Goal: Task Accomplishment & Management: Complete application form

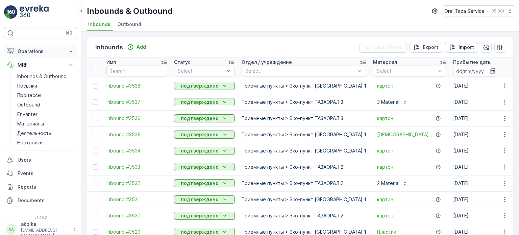
click at [29, 49] on p "Operations" at bounding box center [41, 51] width 46 height 7
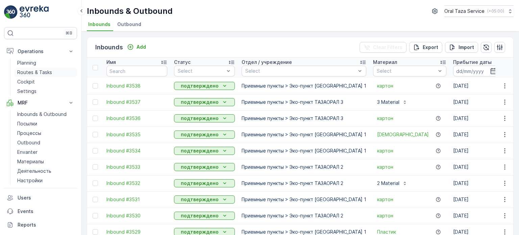
click at [32, 70] on p "Routes & Tasks" at bounding box center [34, 72] width 35 height 7
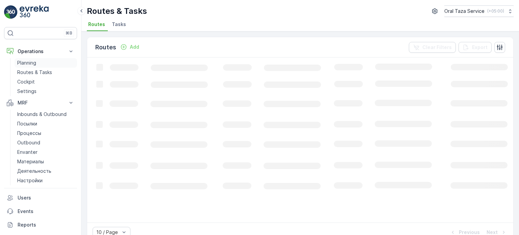
click at [32, 62] on p "Planning" at bounding box center [26, 62] width 19 height 7
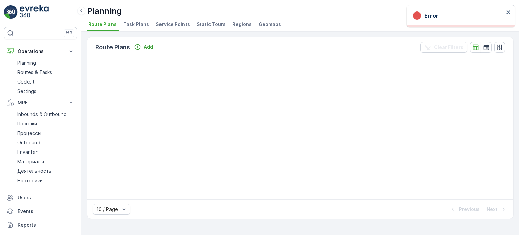
click at [173, 24] on span "Service Points" at bounding box center [173, 24] width 34 height 7
click at [105, 24] on span "Route Plans" at bounding box center [102, 24] width 28 height 7
click at [29, 88] on p "Settings" at bounding box center [26, 91] width 19 height 7
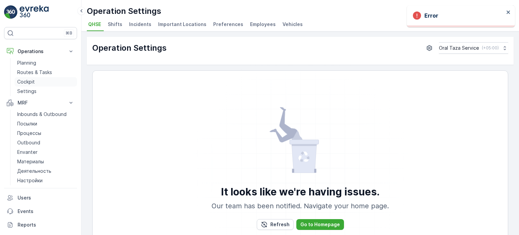
click at [30, 82] on p "Cockpit" at bounding box center [26, 81] width 18 height 7
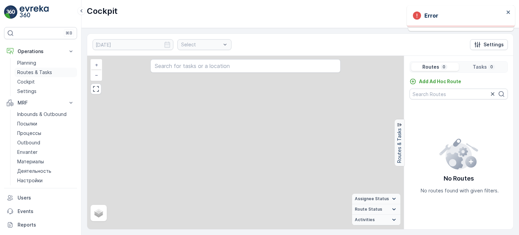
click at [30, 75] on link "Routes & Tasks" at bounding box center [46, 72] width 62 height 9
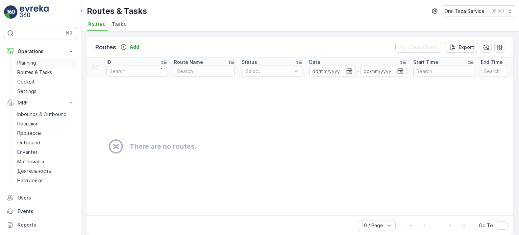
click at [33, 62] on p "Planning" at bounding box center [26, 62] width 19 height 7
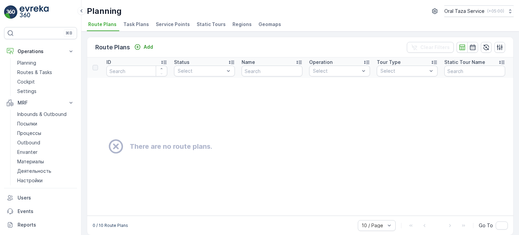
click at [100, 22] on span "Route Plans" at bounding box center [102, 24] width 28 height 7
click at [143, 44] on div "Add" at bounding box center [143, 47] width 19 height 7
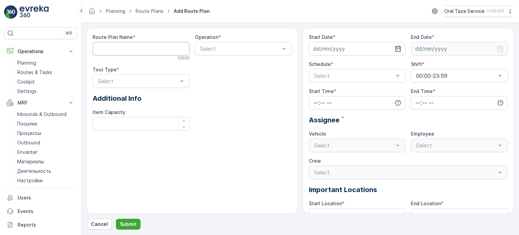
click at [140, 47] on Name "Route Plan Name" at bounding box center [141, 49] width 97 height 14
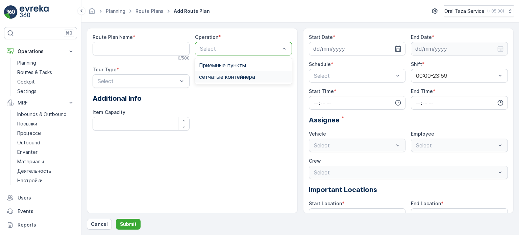
click at [234, 74] on span "сетчатыe контейнера" at bounding box center [227, 77] width 56 height 6
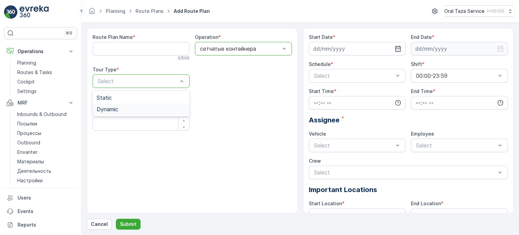
click at [147, 106] on div "Dynamic" at bounding box center [141, 109] width 89 height 6
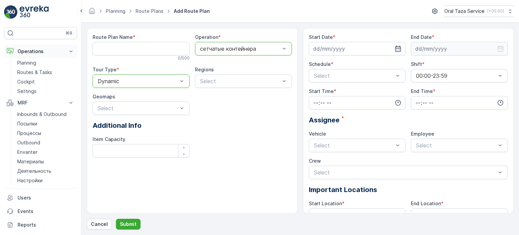
click at [38, 53] on p "Operations" at bounding box center [41, 51] width 46 height 7
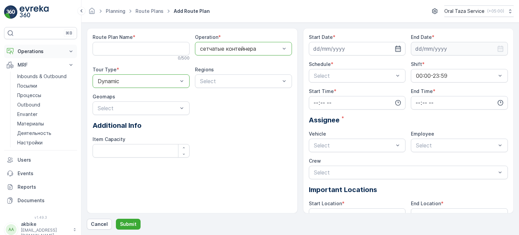
click at [35, 54] on button "Operations" at bounding box center [40, 52] width 73 height 14
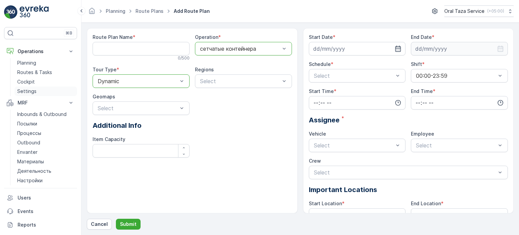
click at [34, 90] on p "Settings" at bounding box center [26, 91] width 19 height 7
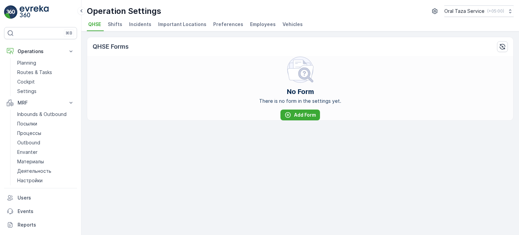
click at [283, 27] on span "Vehicles" at bounding box center [292, 24] width 20 height 7
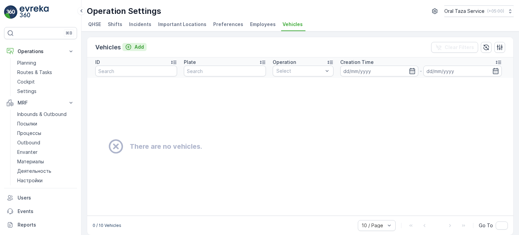
click at [129, 50] on button "Add" at bounding box center [134, 47] width 24 height 8
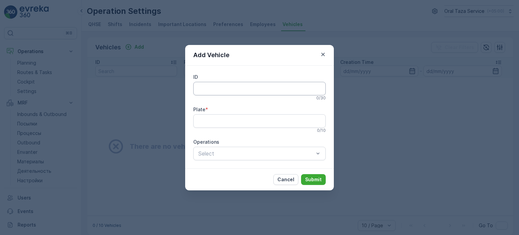
click at [232, 87] on input "ID" at bounding box center [259, 89] width 132 height 14
type input "704"
click at [232, 121] on input "Plate" at bounding box center [259, 121] width 132 height 14
type input "704 AQ 07"
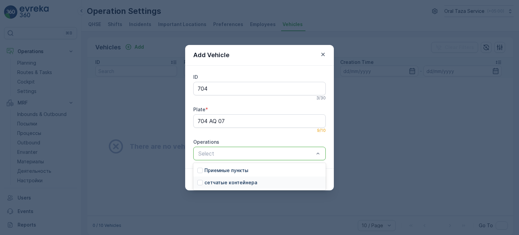
click at [233, 182] on p "сетчатыe контейнера" at bounding box center [230, 182] width 53 height 7
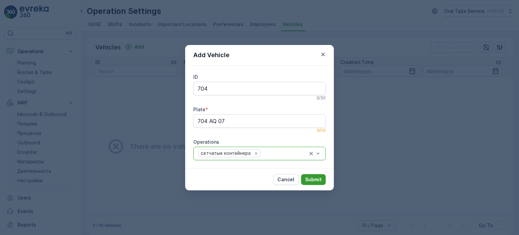
click at [315, 179] on p "Submit" at bounding box center [313, 179] width 17 height 7
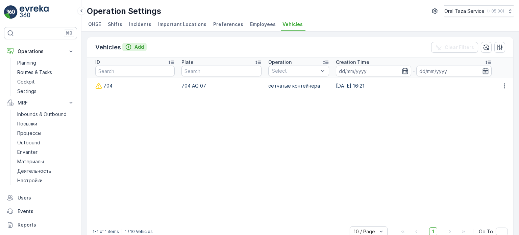
click at [138, 44] on p "Add" at bounding box center [138, 47] width 9 height 7
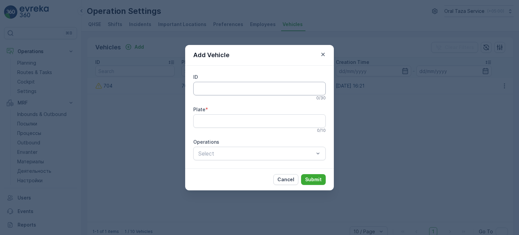
click at [212, 88] on input "ID" at bounding box center [259, 89] width 132 height 14
type input "015"
click at [211, 122] on input "Plate" at bounding box center [259, 121] width 132 height 14
type input "015 AT 07"
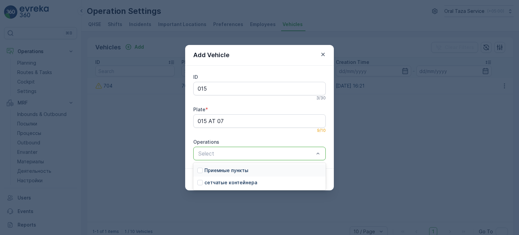
click at [223, 171] on p "Приемные пункты" at bounding box center [226, 170] width 44 height 7
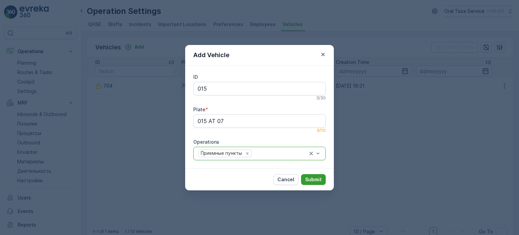
click at [314, 176] on p "Submit" at bounding box center [313, 179] width 17 height 7
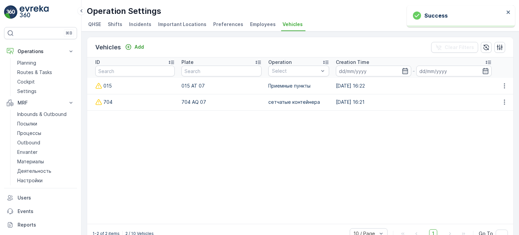
click at [270, 158] on table "ID Plate Operation Select Creation Time - 015 015 AT 07 Приемные пункты [DATE] …" at bounding box center [300, 140] width 426 height 166
click at [117, 141] on td at bounding box center [132, 145] width 91 height 14
click at [275, 163] on table "ID Plate Operation Select Creation Time - 015 015 AT 07 Приемные пункты [DATE] …" at bounding box center [300, 140] width 426 height 166
click at [32, 59] on p "Planning" at bounding box center [26, 62] width 19 height 7
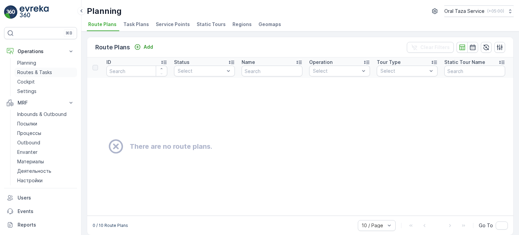
click at [32, 68] on link "Routes & Tasks" at bounding box center [46, 72] width 62 height 9
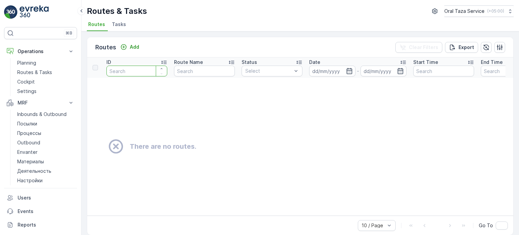
click at [118, 70] on input "number" at bounding box center [136, 71] width 61 height 11
click at [164, 68] on div "button" at bounding box center [161, 69] width 11 height 4
type input "1"
click at [132, 44] on p "Add" at bounding box center [134, 47] width 9 height 7
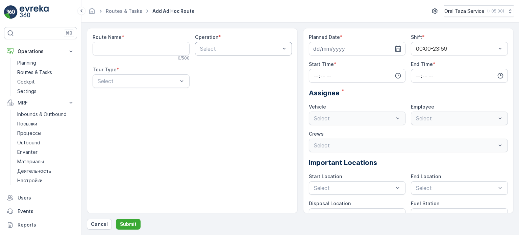
click at [210, 53] on div "Select" at bounding box center [243, 49] width 97 height 14
click at [211, 133] on div "Route Name * 0 / 500 Operation * Select Tour Type * Select" at bounding box center [192, 120] width 211 height 185
